Goal: Task Accomplishment & Management: Use online tool/utility

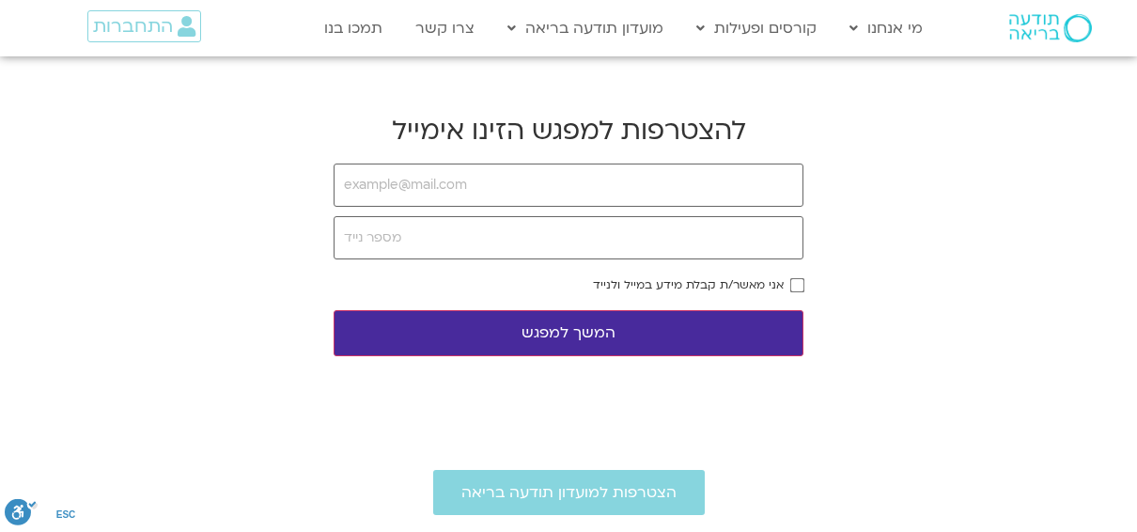
type input "[EMAIL_ADDRESS][DOMAIN_NAME]"
click at [456, 248] on input "tel" at bounding box center [568, 237] width 470 height 43
type input "0544335844"
click at [805, 280] on body "דלג לתוכן Main Menu מי אנחנו מי אנחנו שאלות נפוצות מנחים ומנחות בתודעה בריאה מה…" at bounding box center [568, 481] width 1137 height 963
click at [719, 322] on button "המשך למפגש" at bounding box center [568, 333] width 470 height 46
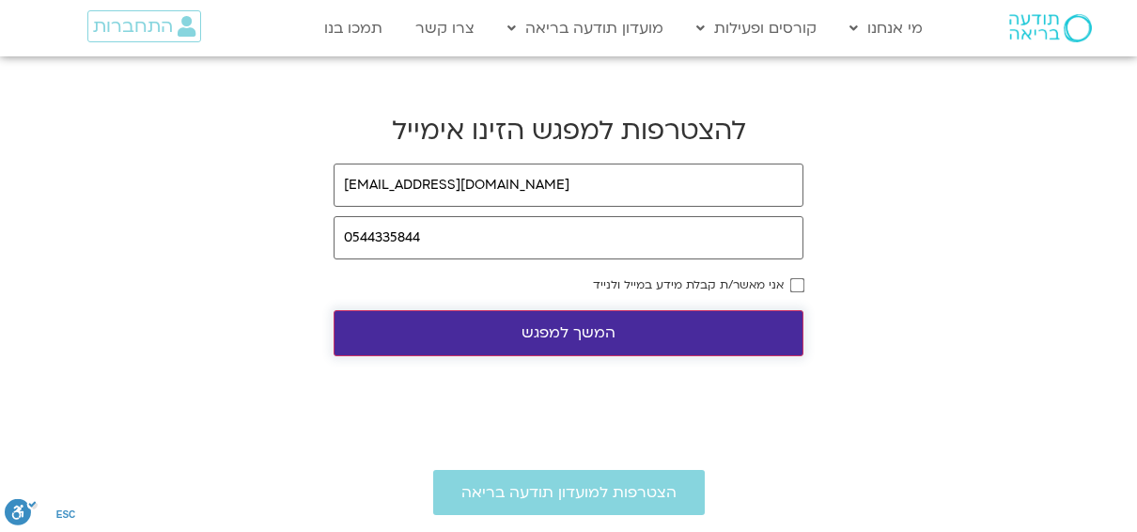
click at [719, 322] on button "המשך למפגש" at bounding box center [568, 333] width 470 height 46
click at [581, 330] on button "המשך למפגש" at bounding box center [568, 333] width 470 height 46
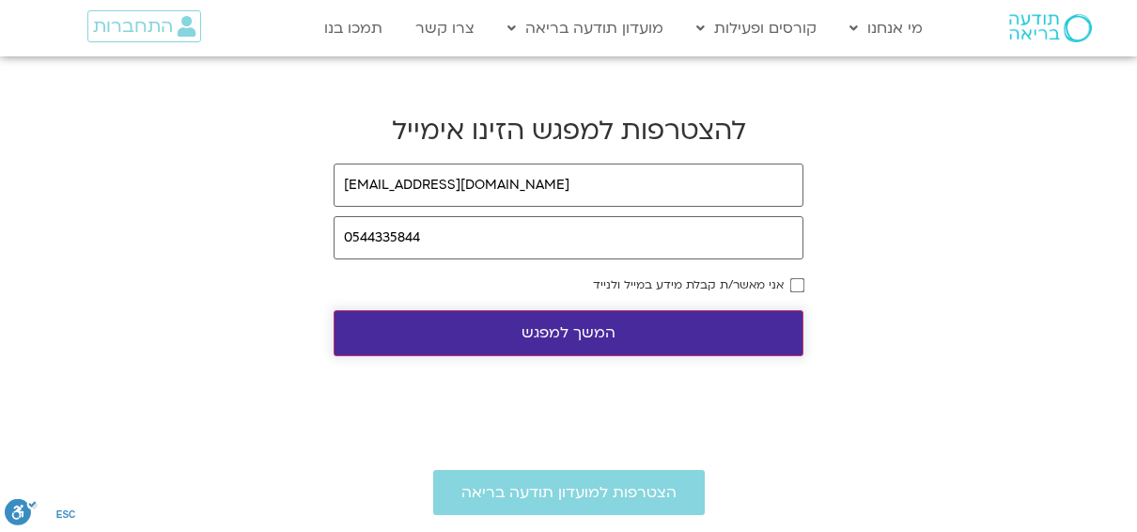
click at [581, 330] on button "המשך למפגש" at bounding box center [568, 333] width 470 height 46
